Goal: Navigation & Orientation: Go to known website

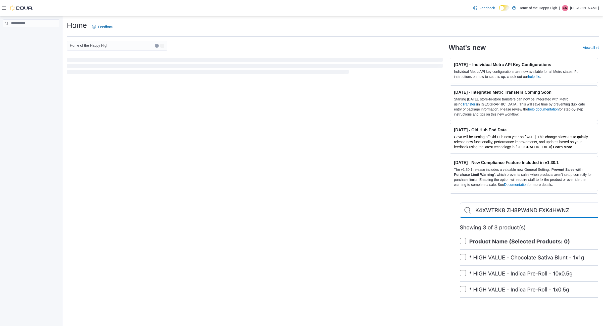
click at [575, 12] on div "Feedback Dark Mode Home of the Happy High | CN [PERSON_NAME]" at bounding box center [536, 8] width 128 height 10
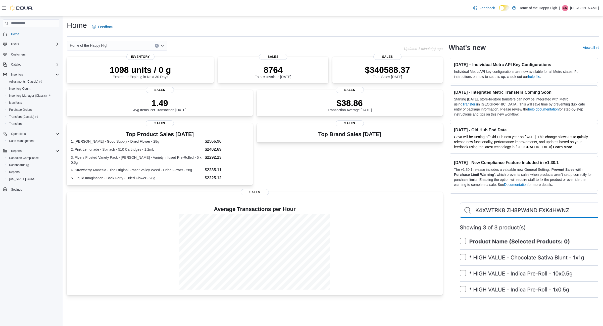
click at [583, 6] on p "Cassy Newton" at bounding box center [585, 8] width 29 height 6
click at [570, 53] on span "Sign Out" at bounding box center [567, 51] width 14 height 5
